Goal: Book appointment/travel/reservation

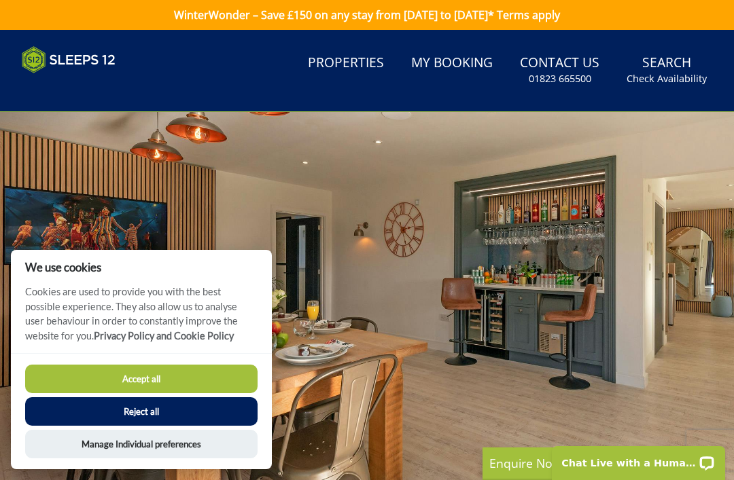
click at [86, 374] on button "Accept all" at bounding box center [141, 379] width 232 height 29
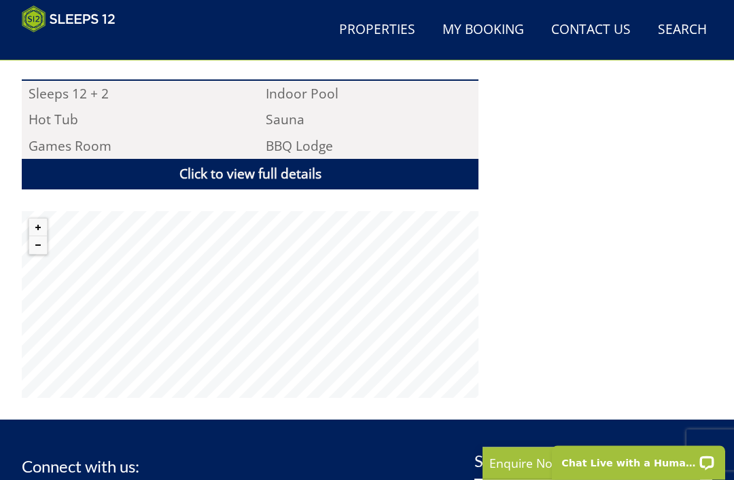
scroll to position [888, 0]
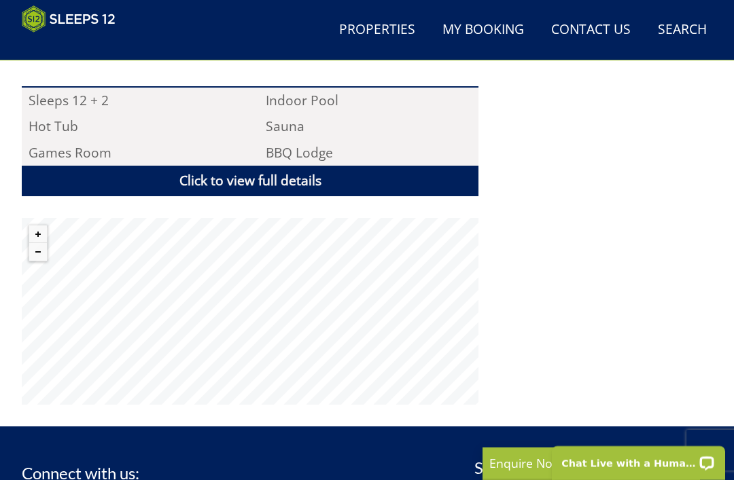
click at [90, 166] on link "Click to view full details" at bounding box center [250, 181] width 456 height 31
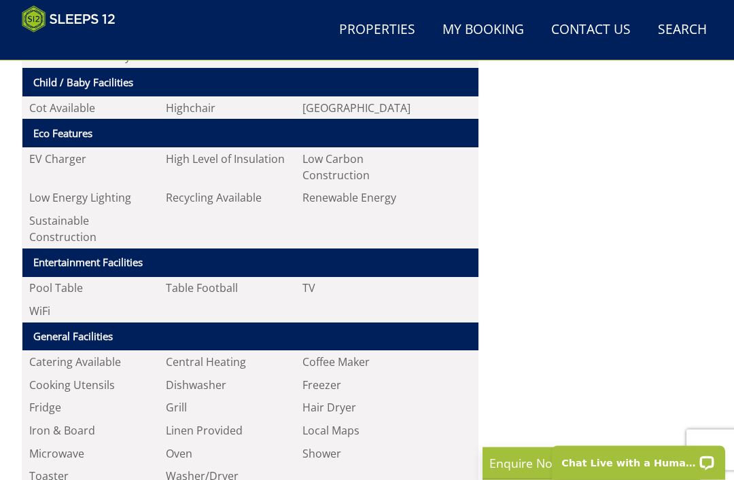
scroll to position [1217, 0]
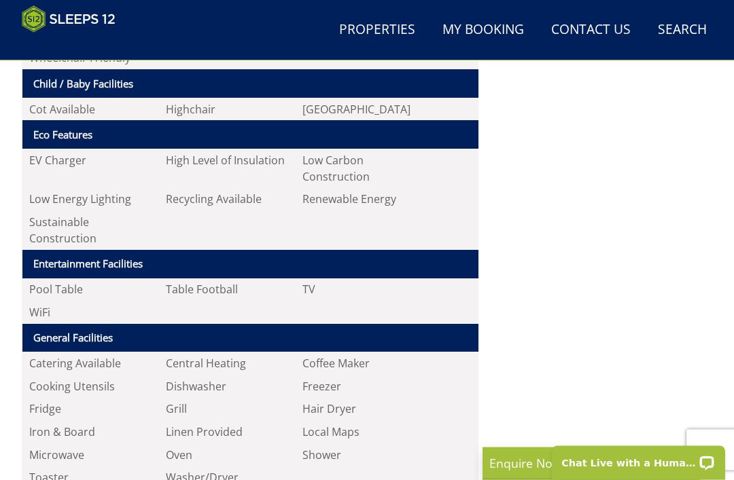
click at [61, 376] on li "Cooking Utensils" at bounding box center [90, 387] width 137 height 23
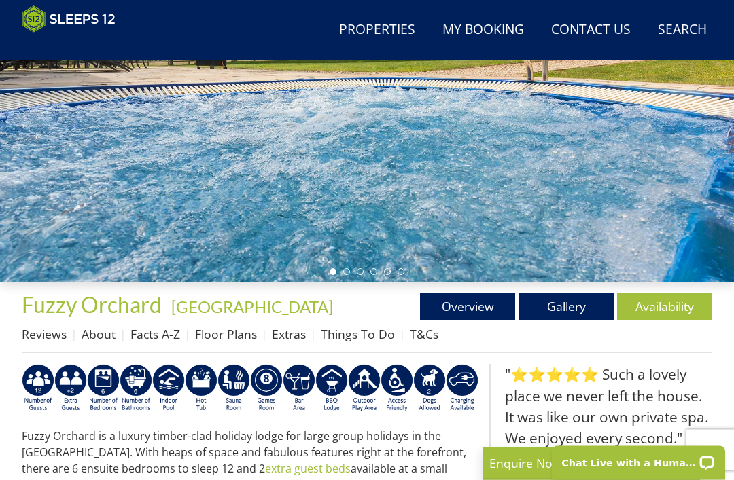
scroll to position [186, 0]
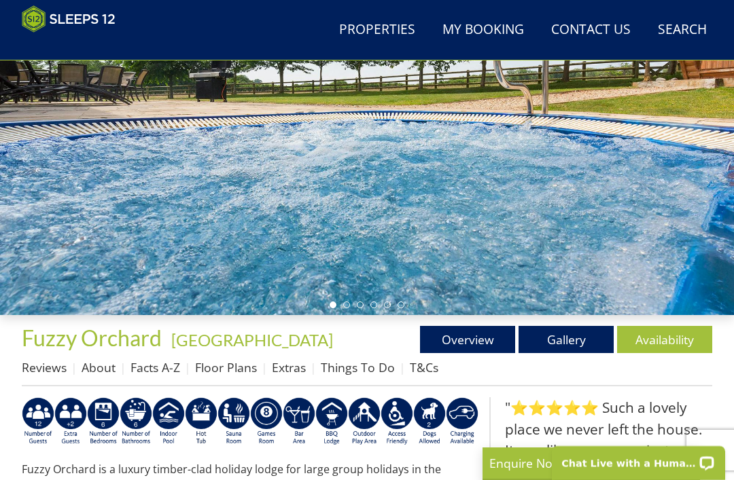
click at [559, 343] on link "Gallery" at bounding box center [565, 339] width 95 height 27
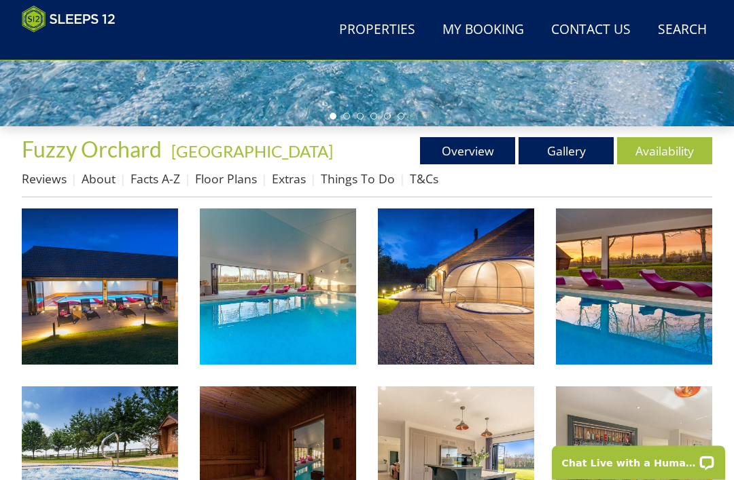
scroll to position [375, 0]
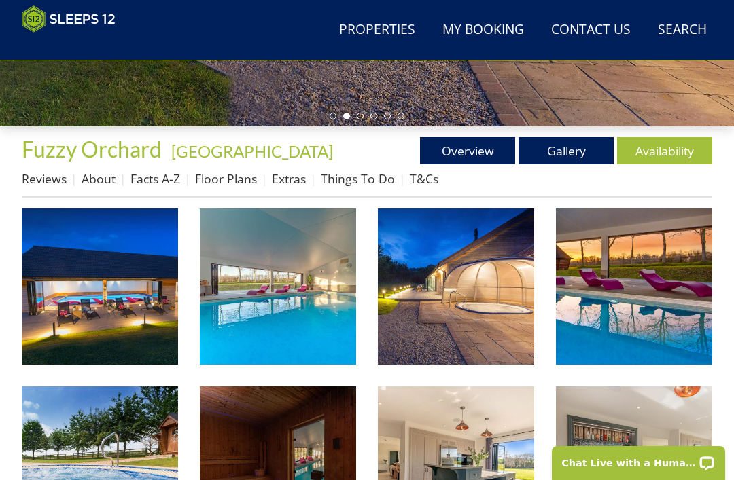
click at [73, 331] on img at bounding box center [100, 287] width 156 height 156
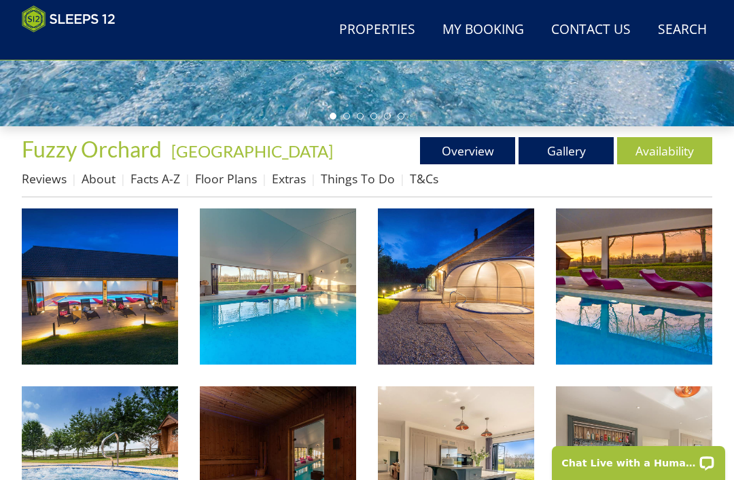
click at [219, 182] on link "Floor Plans" at bounding box center [226, 179] width 62 height 16
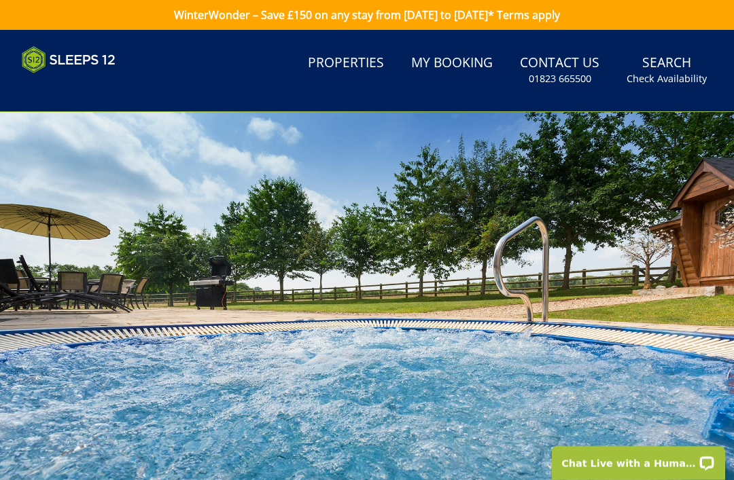
click at [677, 71] on link "Search Check Availability" at bounding box center [666, 70] width 91 height 44
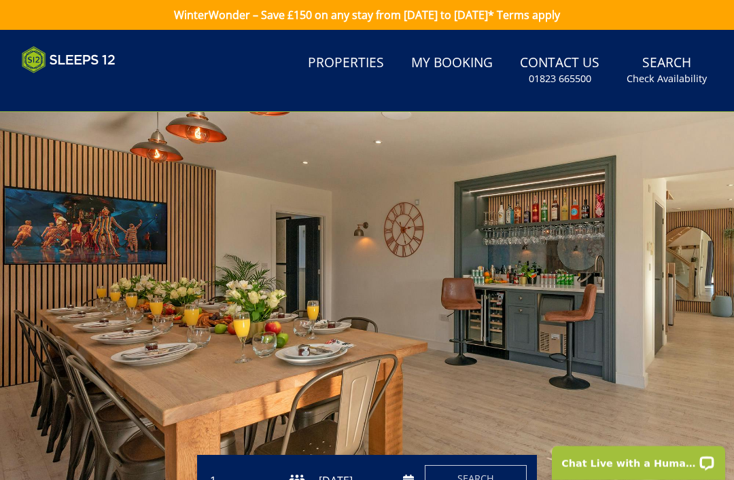
click at [670, 69] on link "Search Check Availability" at bounding box center [666, 70] width 91 height 44
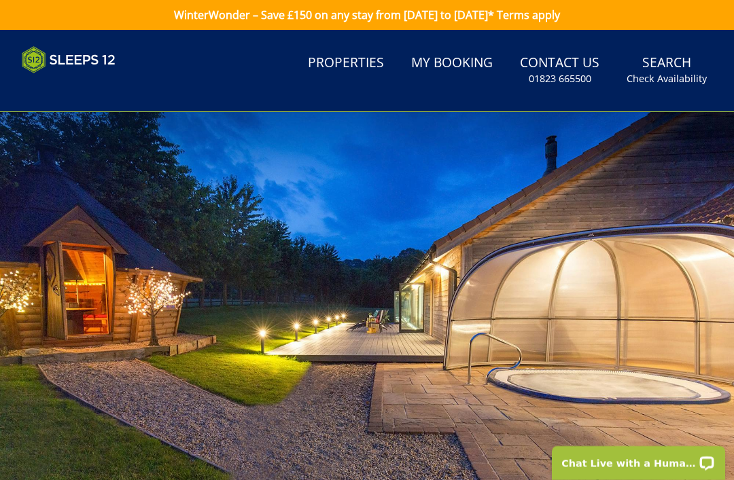
click at [676, 75] on small "Check Availability" at bounding box center [666, 79] width 80 height 14
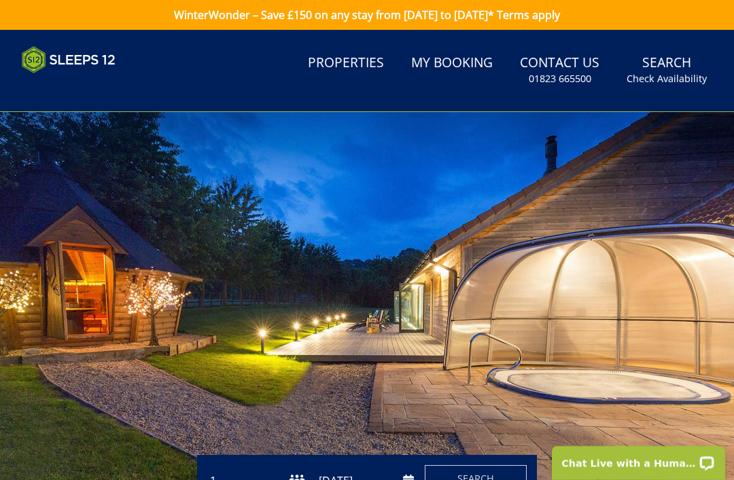
click at [673, 73] on small "Check Availability" at bounding box center [666, 79] width 80 height 14
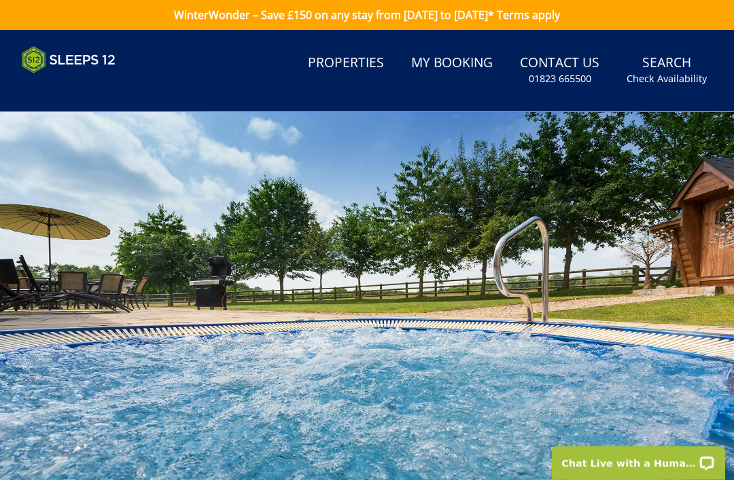
click at [352, 66] on link "Properties" at bounding box center [345, 63] width 87 height 31
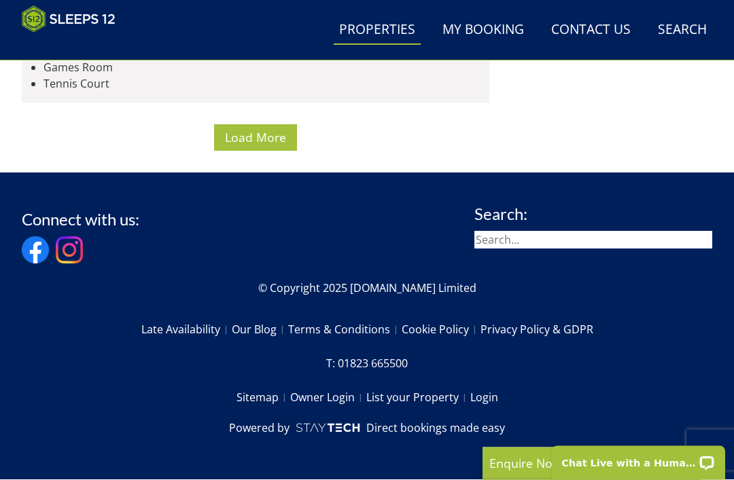
scroll to position [6870, 0]
